Goal: Information Seeking & Learning: Learn about a topic

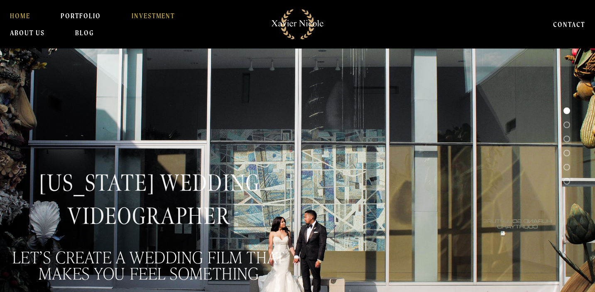
click at [171, 13] on link "INVESTMENT" at bounding box center [154, 15] width 44 height 17
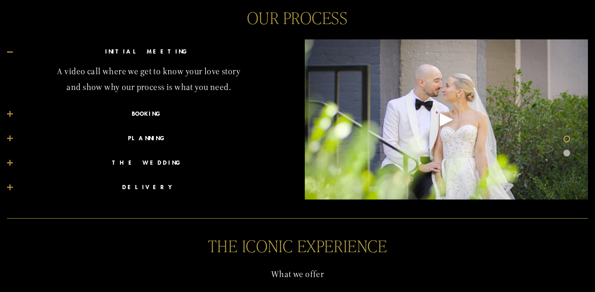
scroll to position [405, 0]
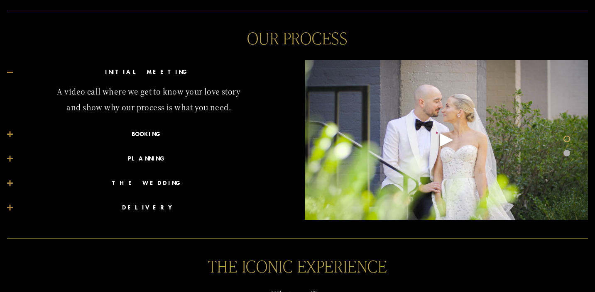
click at [11, 135] on div at bounding box center [10, 135] width 6 height 6
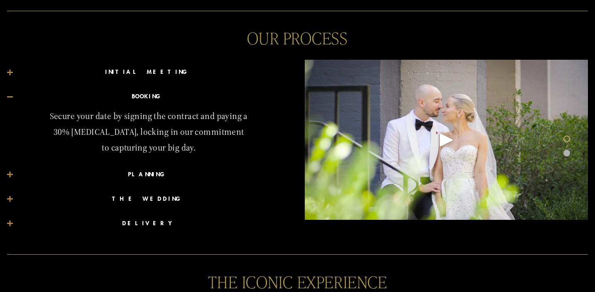
click at [11, 174] on div at bounding box center [10, 174] width 6 height 1
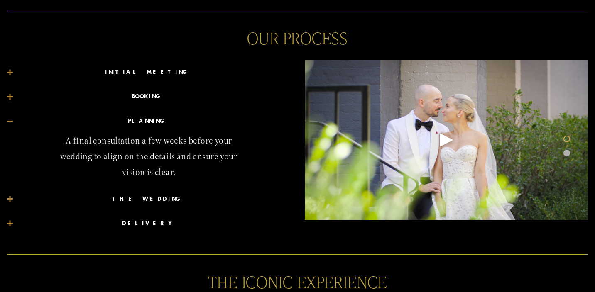
click at [10, 196] on div at bounding box center [10, 199] width 1 height 6
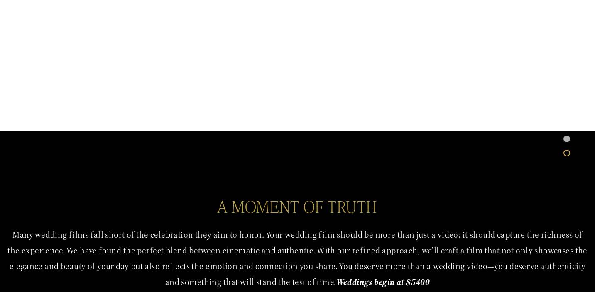
scroll to position [101, 0]
